Goal: Information Seeking & Learning: Check status

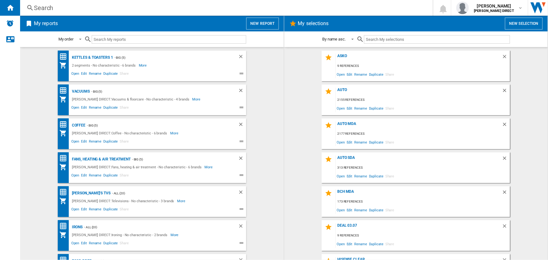
click at [95, 8] on div "Search" at bounding box center [225, 7] width 382 height 9
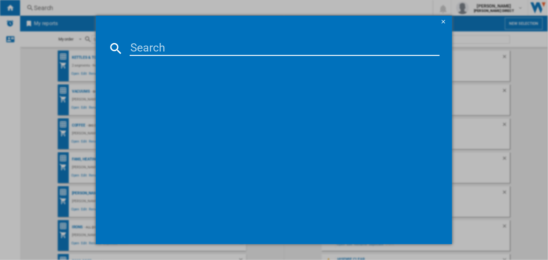
click at [146, 50] on input at bounding box center [285, 48] width 310 height 15
paste input "F4Y511WBLN1"
type input "F4Y511WBLN1"
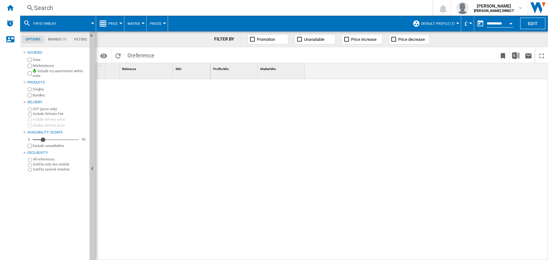
click at [426, 25] on button "Default profile (1)" at bounding box center [439, 24] width 37 height 16
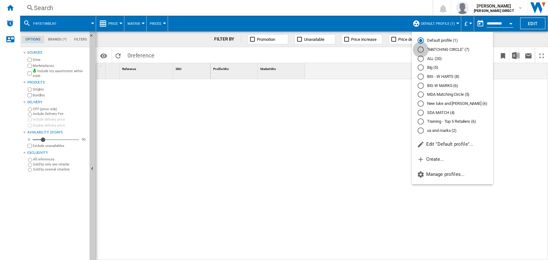
click at [420, 50] on div at bounding box center [421, 49] width 6 height 6
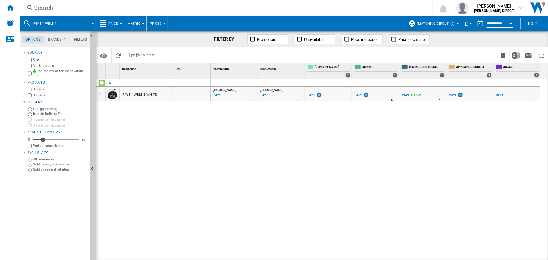
click at [170, 6] on div "Search" at bounding box center [225, 7] width 382 height 9
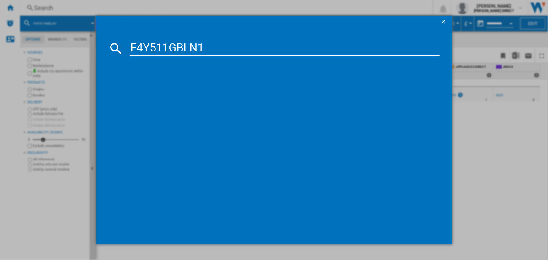
type input "F4Y511GBLN1"
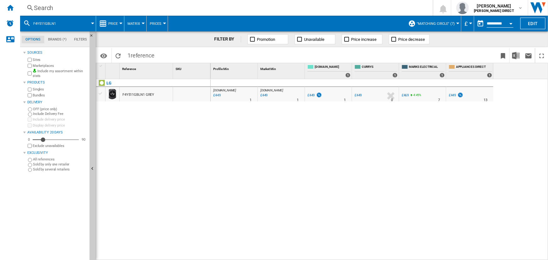
click at [508, 21] on button "Open calendar" at bounding box center [510, 22] width 11 height 11
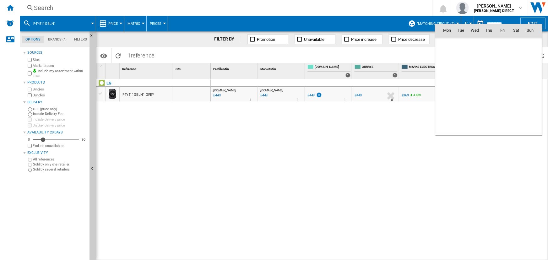
scroll to position [2996, 0]
click at [464, 58] on span "2" at bounding box center [461, 57] width 13 height 13
type input "**********"
